Goal: Task Accomplishment & Management: Complete application form

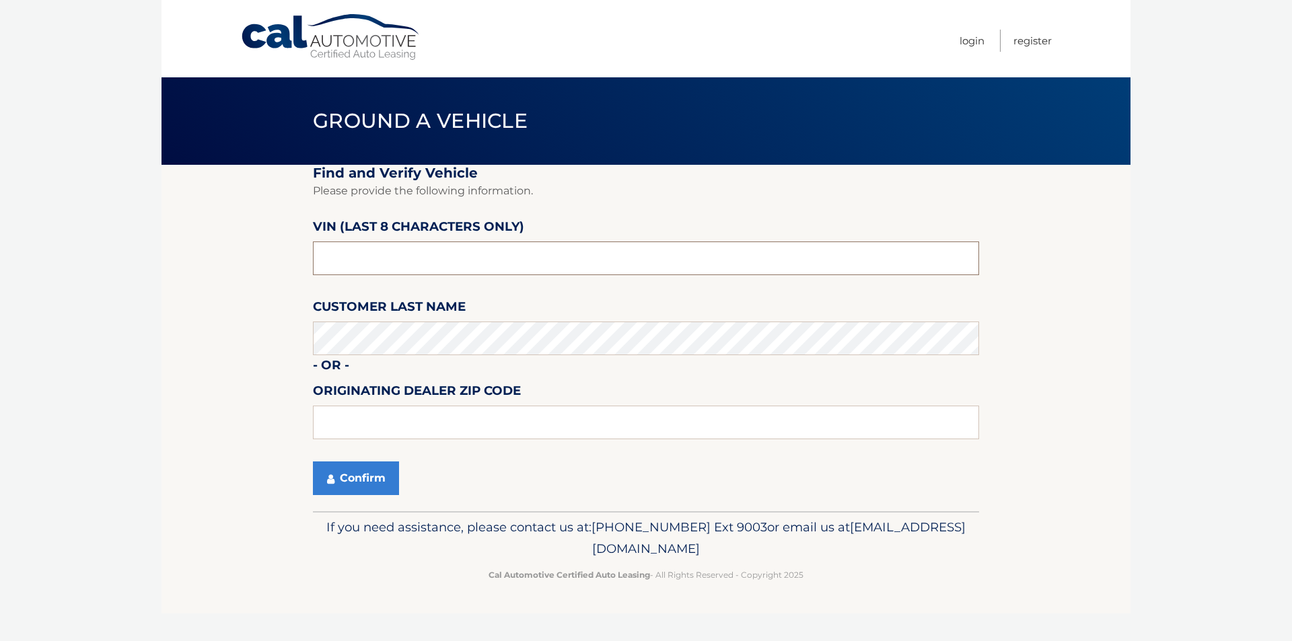
click at [434, 270] on input "text" at bounding box center [646, 259] width 666 height 34
type input "n8622485"
type input "11793"
click at [355, 477] on button "Confirm" at bounding box center [356, 479] width 86 height 34
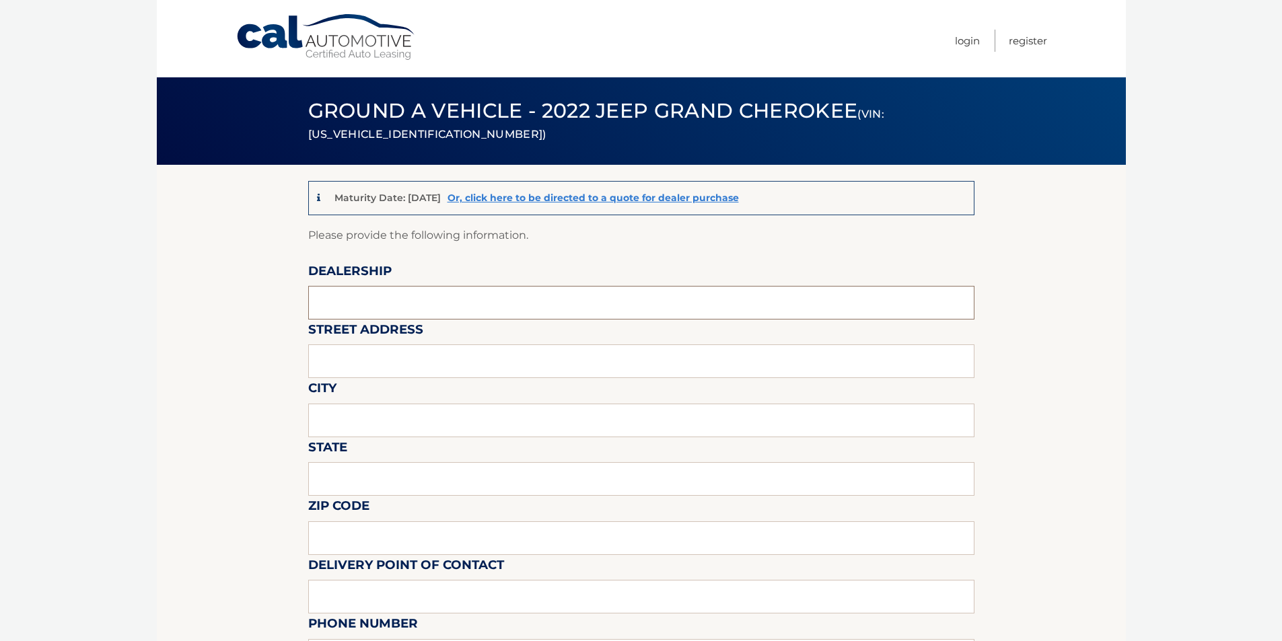
click at [427, 297] on input "text" at bounding box center [641, 303] width 666 height 34
type input "[PERSON_NAME] Jeep"
click at [384, 360] on input "text" at bounding box center [641, 361] width 666 height 34
type input "[STREET_ADDRESS]"
drag, startPoint x: 400, startPoint y: 418, endPoint x: 398, endPoint y: 427, distance: 9.6
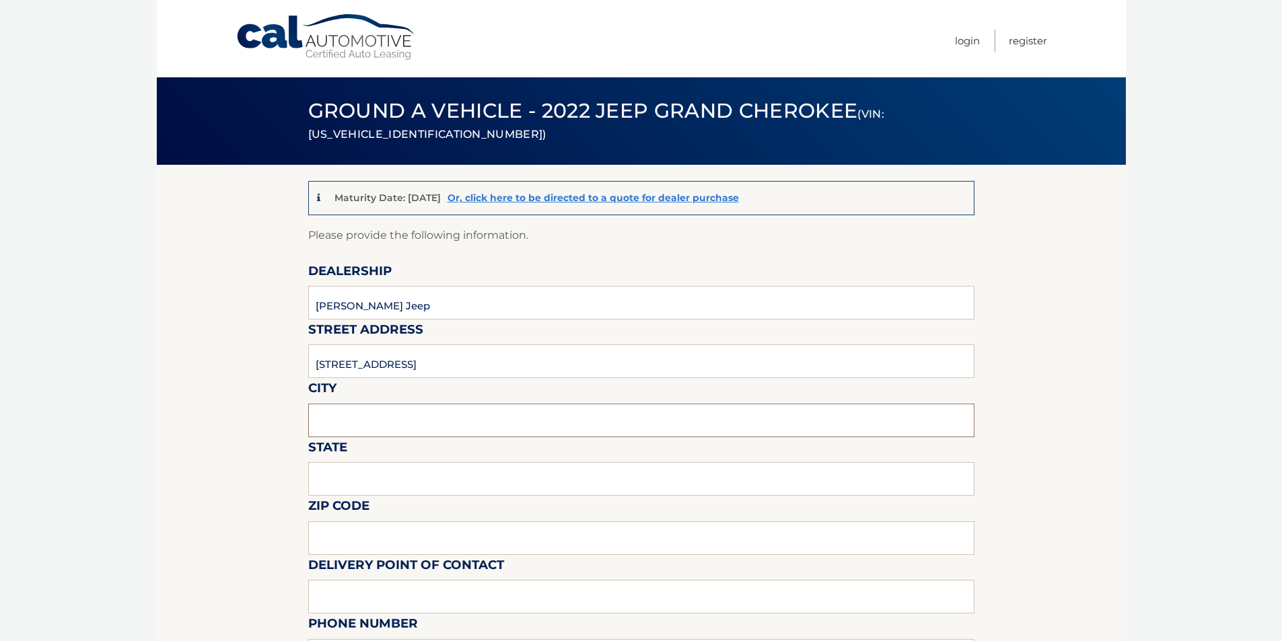
click at [400, 418] on input "text" at bounding box center [641, 421] width 666 height 34
type input "Wantagh"
click at [396, 469] on input "text" at bounding box center [641, 479] width 666 height 34
type input "NY"
drag, startPoint x: 390, startPoint y: 528, endPoint x: 388, endPoint y: 536, distance: 7.7
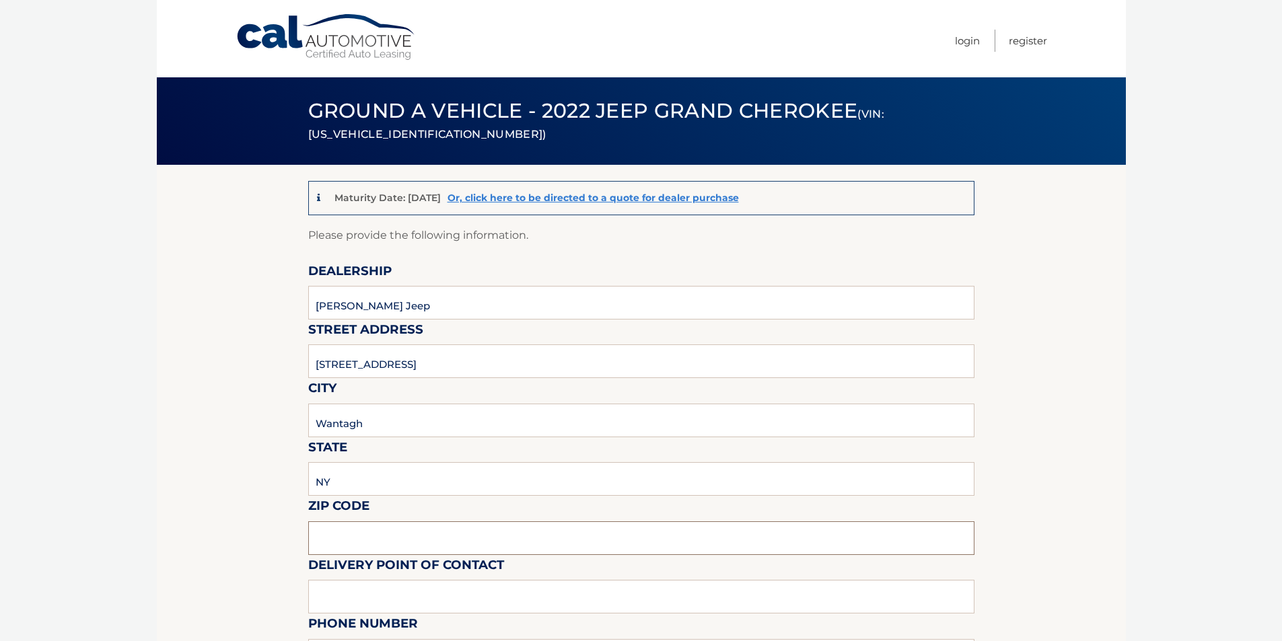
click at [389, 529] on input "text" at bounding box center [641, 538] width 666 height 34
type input "11793"
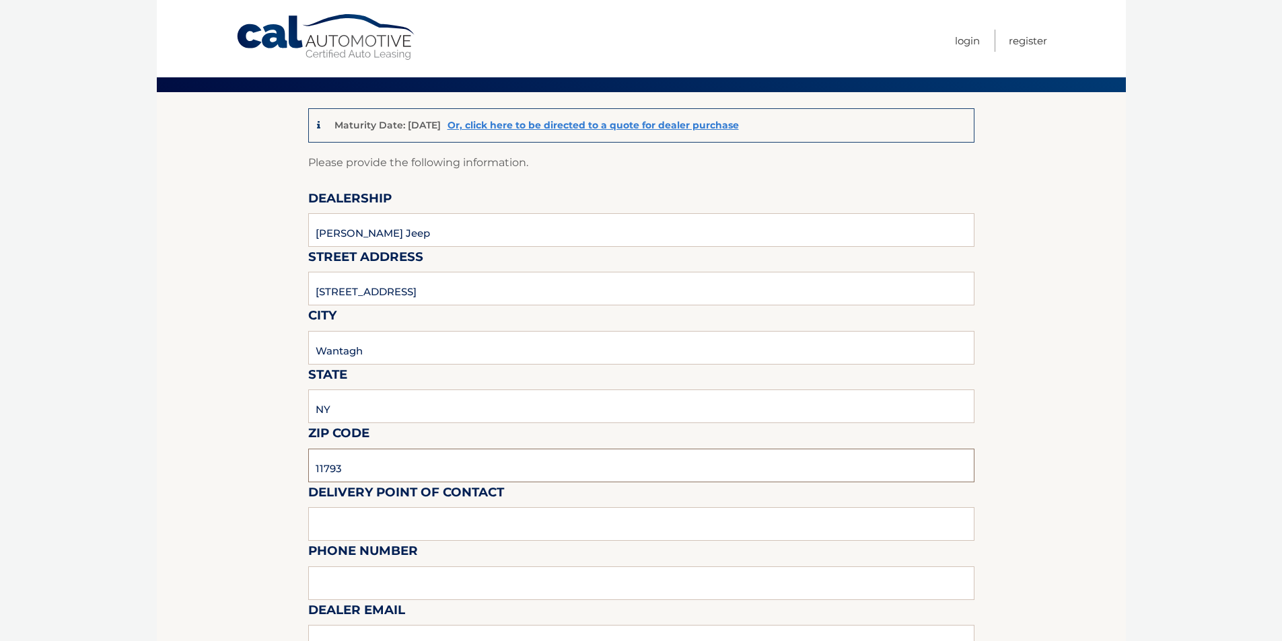
scroll to position [135, 0]
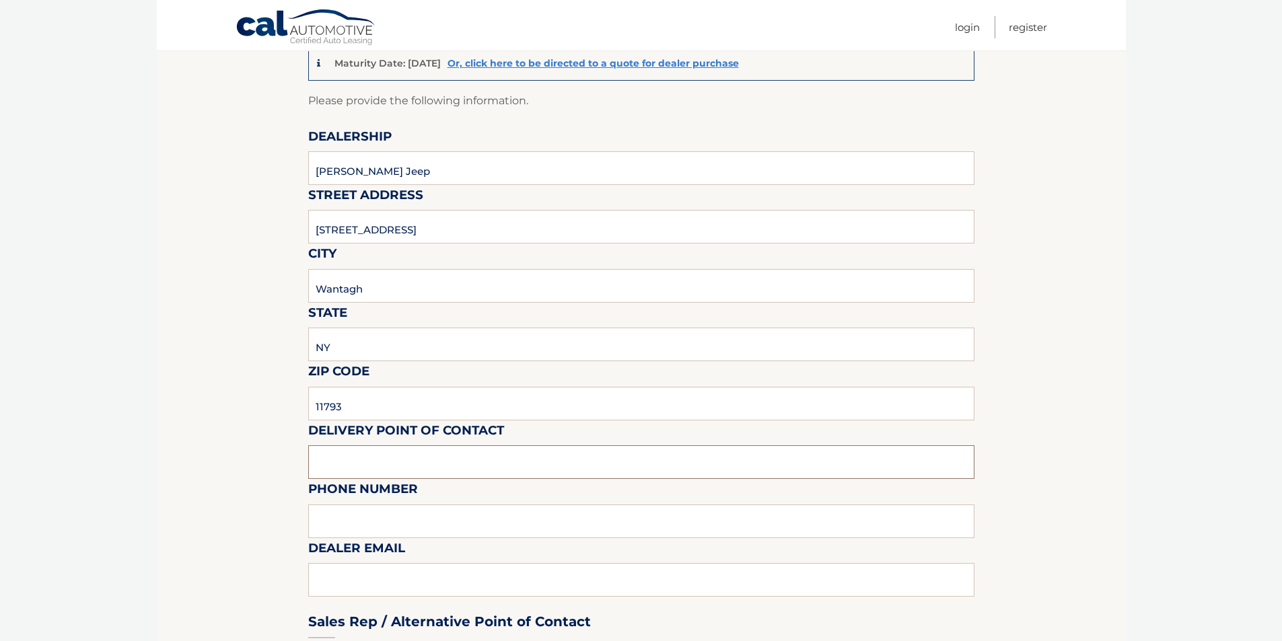
drag, startPoint x: 422, startPoint y: 452, endPoint x: 418, endPoint y: 461, distance: 9.6
click at [421, 452] on input "text" at bounding box center [641, 462] width 666 height 34
type input "[PERSON_NAME]"
click at [410, 519] on input "text" at bounding box center [641, 522] width 666 height 34
type input "5168684400"
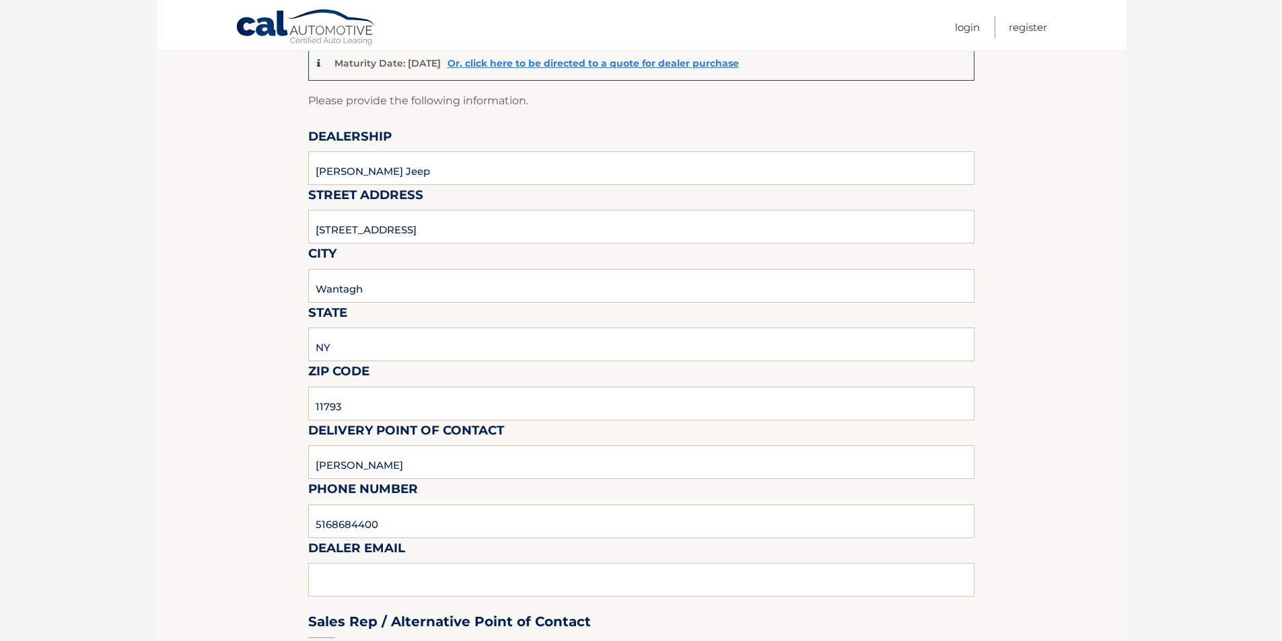
click at [381, 573] on div "Sales Rep / Alternative Point of Contact" at bounding box center [641, 596] width 666 height 95
click at [411, 529] on input "5168684400" at bounding box center [641, 522] width 666 height 34
type input "[EMAIL_ADDRESS][DOMAIN_NAME]"
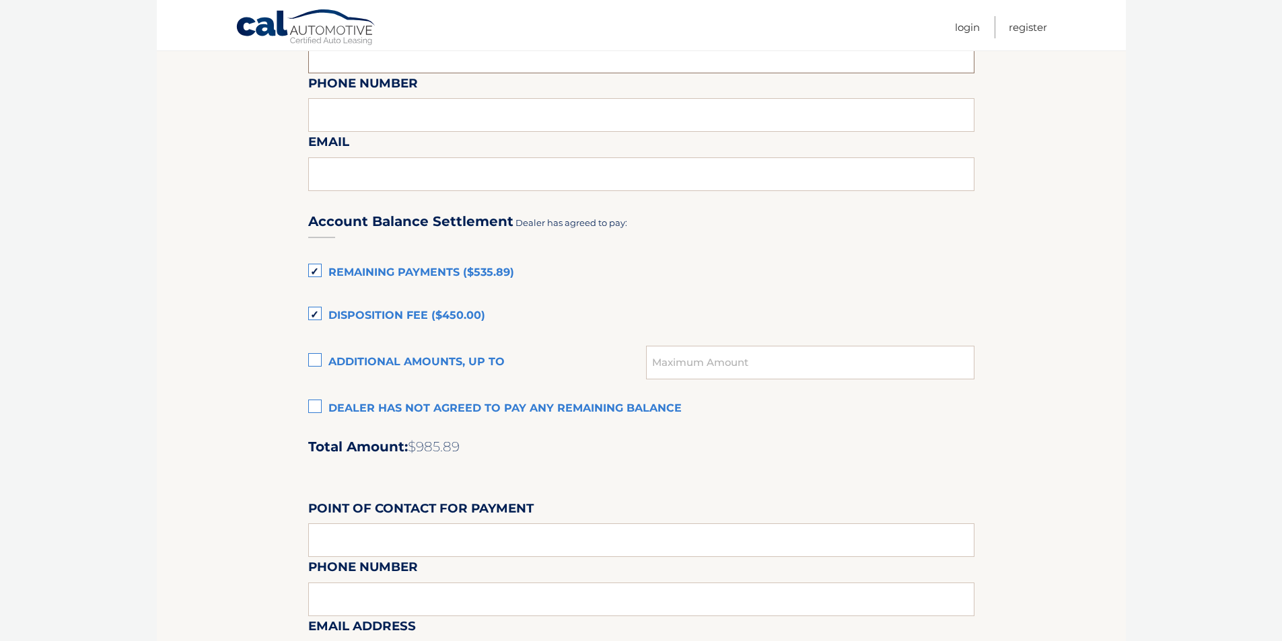
scroll to position [785, 0]
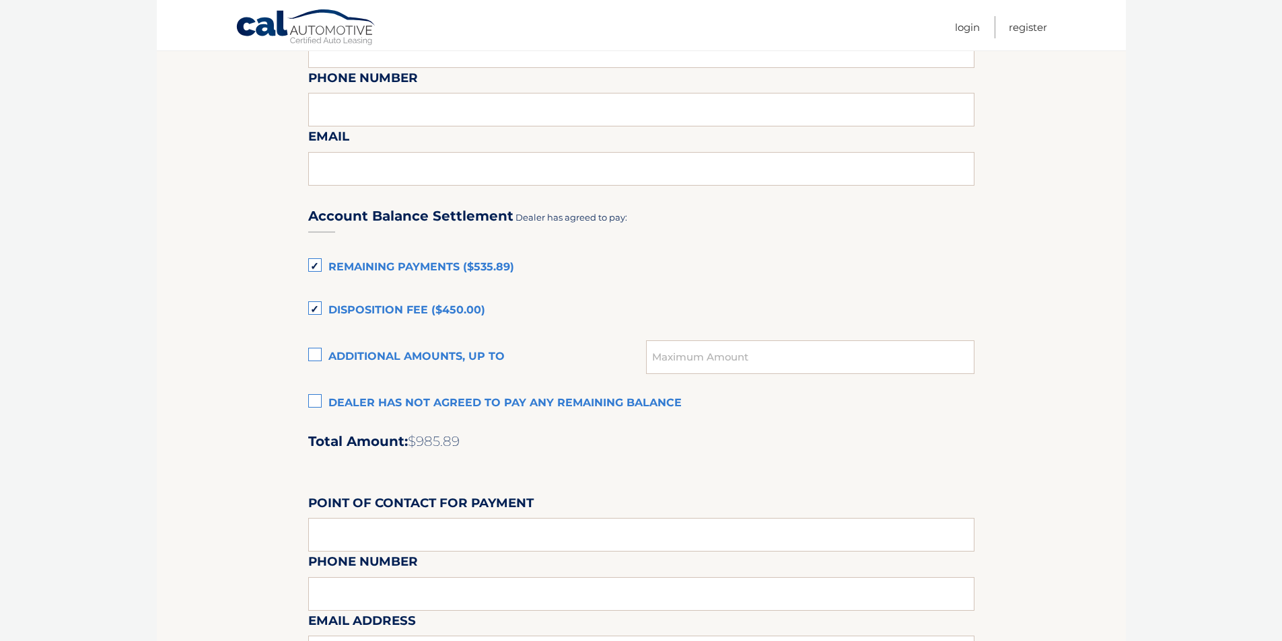
click at [390, 404] on label "Dealer has not agreed to pay any remaining balance" at bounding box center [641, 403] width 666 height 27
click at [0, 0] on input "Dealer has not agreed to pay any remaining balance" at bounding box center [0, 0] width 0 height 0
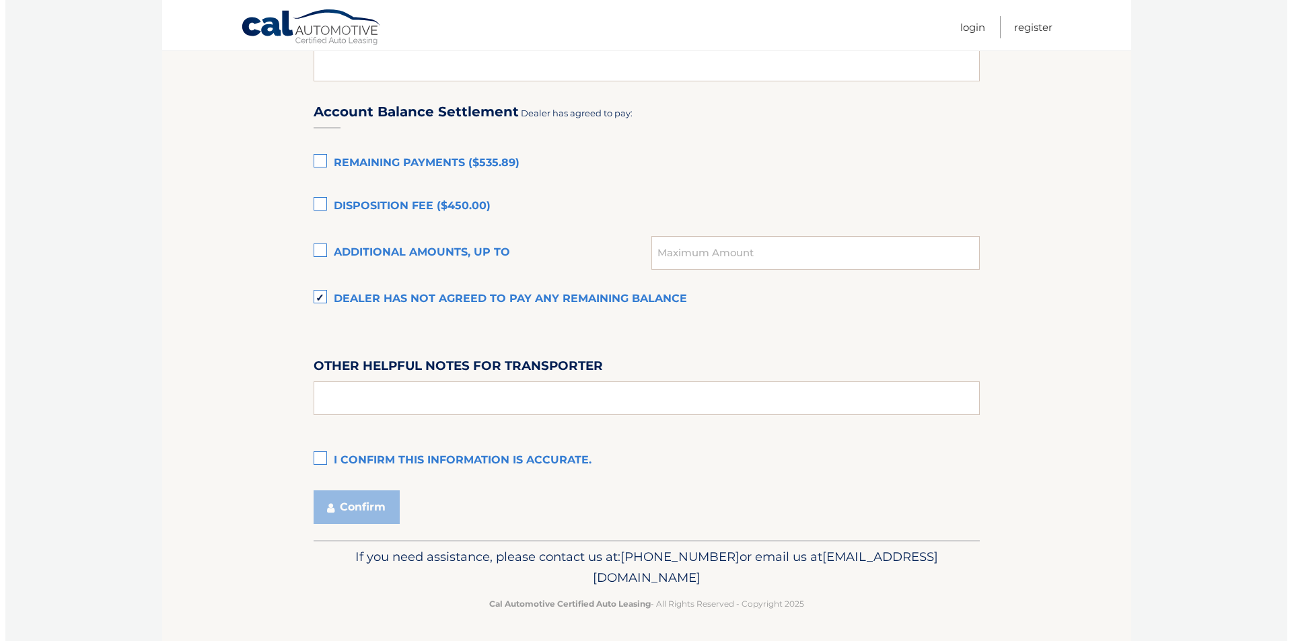
scroll to position [891, 0]
click at [369, 401] on input "text" at bounding box center [641, 397] width 666 height 34
click at [318, 459] on label "I confirm this information is accurate." at bounding box center [641, 459] width 666 height 27
click at [0, 0] on input "I confirm this information is accurate." at bounding box center [0, 0] width 0 height 0
click at [346, 511] on button "Confirm" at bounding box center [351, 506] width 86 height 34
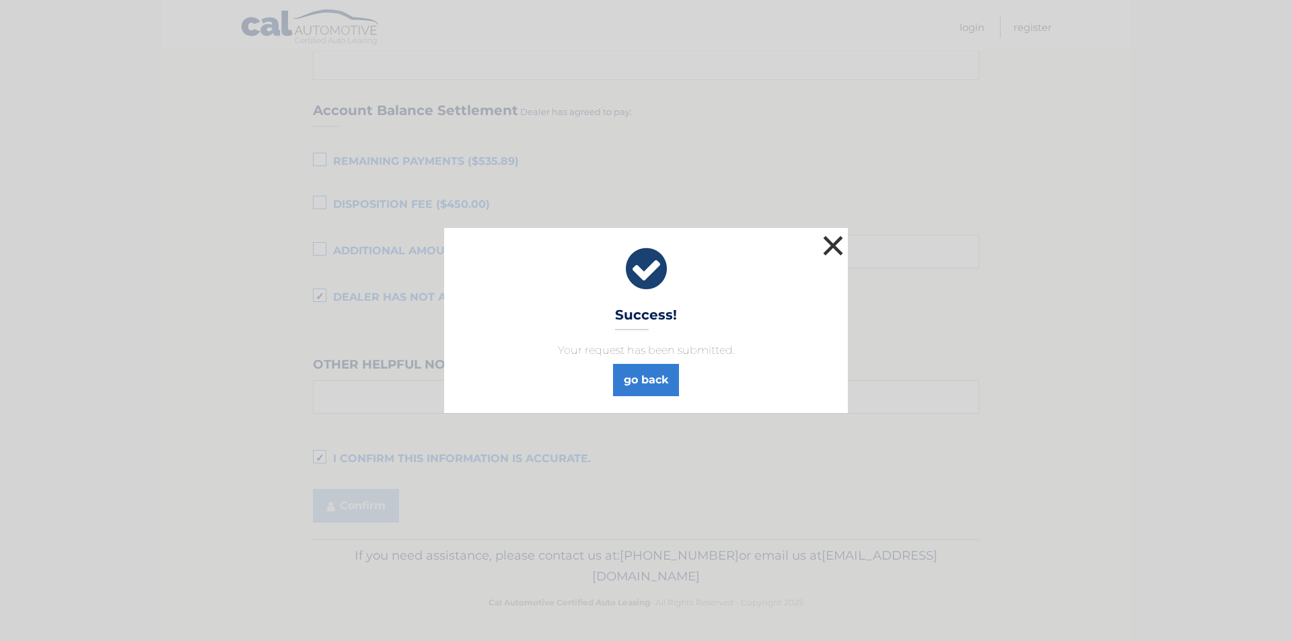
click at [837, 244] on button "×" at bounding box center [832, 245] width 27 height 27
